Goal: Information Seeking & Learning: Learn about a topic

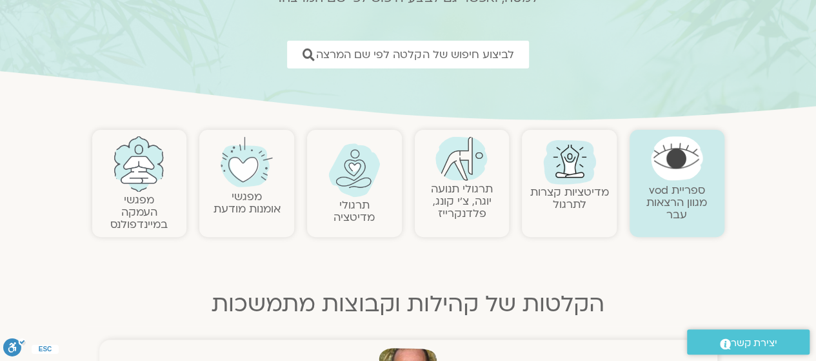
scroll to position [172, 0]
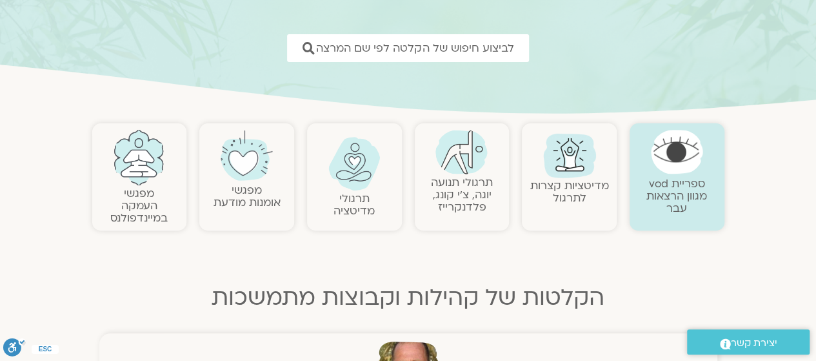
click at [147, 186] on link "מפגשי העמקה במיינדפולנס" at bounding box center [138, 205] width 57 height 39
click at [148, 194] on link "מפגשי העמקה במיינדפולנס" at bounding box center [138, 205] width 57 height 39
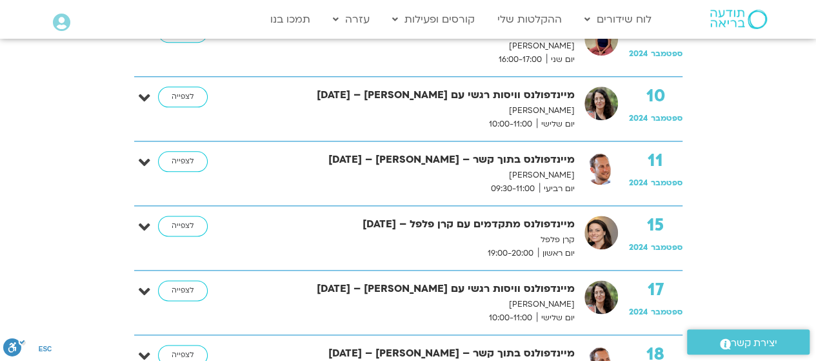
scroll to position [702, 0]
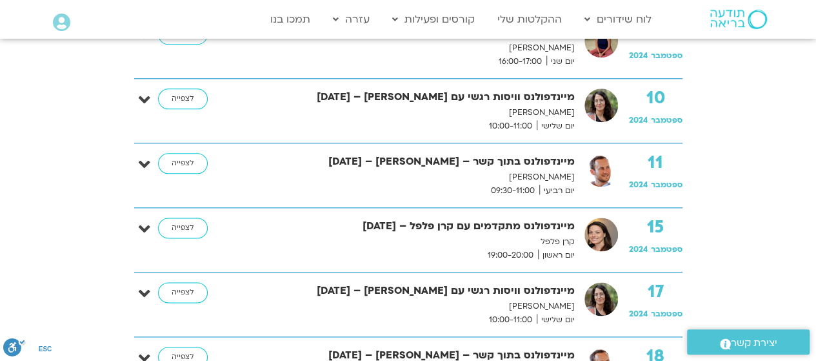
click at [527, 208] on div "15 ספטמבר 2024 מיינדפולנס מתקדמים עם קרן פלפל – 15/09/24 קרן פלפל יום ראשון 19:…" at bounding box center [408, 240] width 548 height 65
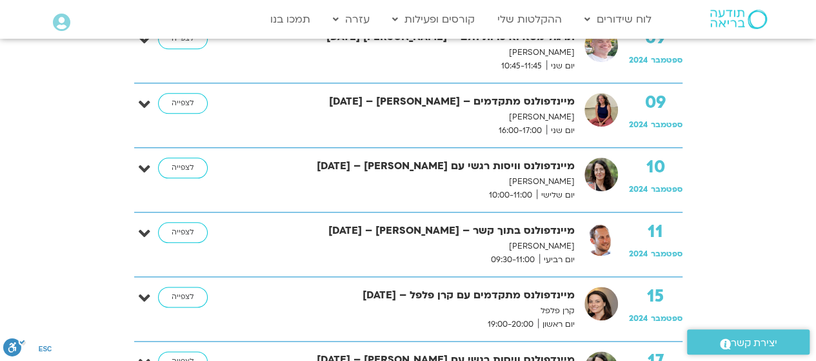
scroll to position [623, 0]
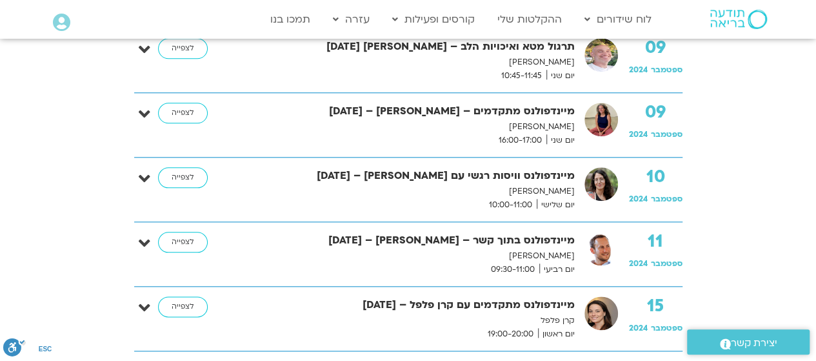
click at [588, 122] on img at bounding box center [602, 120] width 34 height 34
click at [537, 120] on p "מליסה בר-אילן" at bounding box center [405, 127] width 339 height 14
click at [546, 115] on strong "מיינדפולנס מתקדמים – מליסה בר אילן – 09/09/24" at bounding box center [405, 111] width 339 height 17
click at [554, 120] on p "מליסה בר-אילן" at bounding box center [405, 127] width 339 height 14
